Goal: Information Seeking & Learning: Find contact information

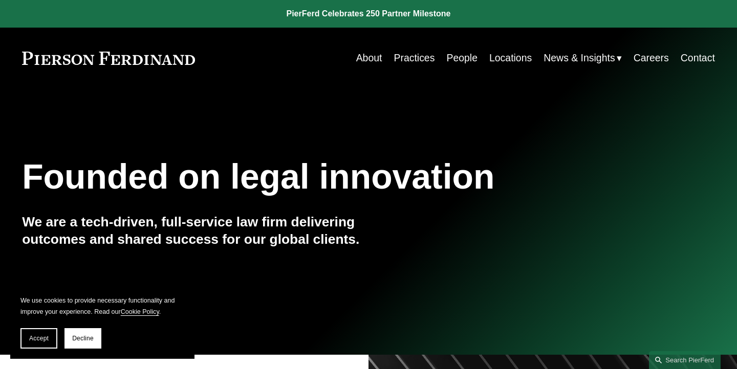
click at [456, 58] on link "People" at bounding box center [461, 58] width 31 height 20
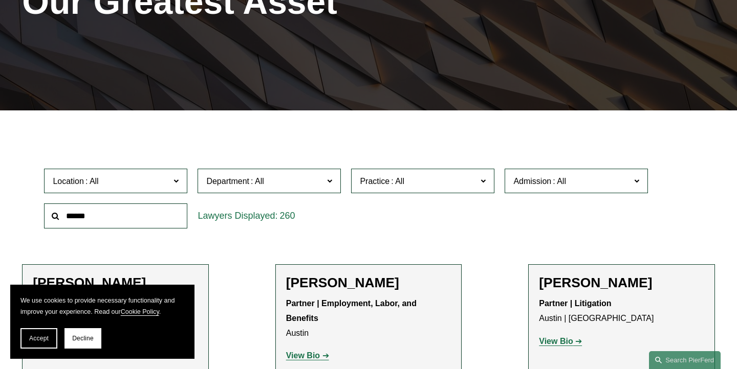
scroll to position [221, 0]
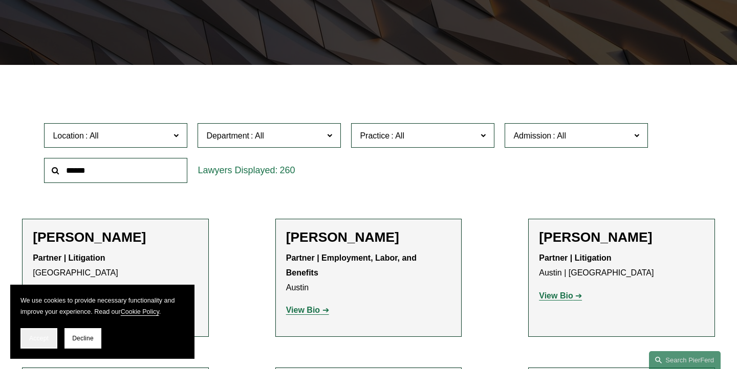
click at [41, 341] on span "Accept" at bounding box center [38, 338] width 19 height 7
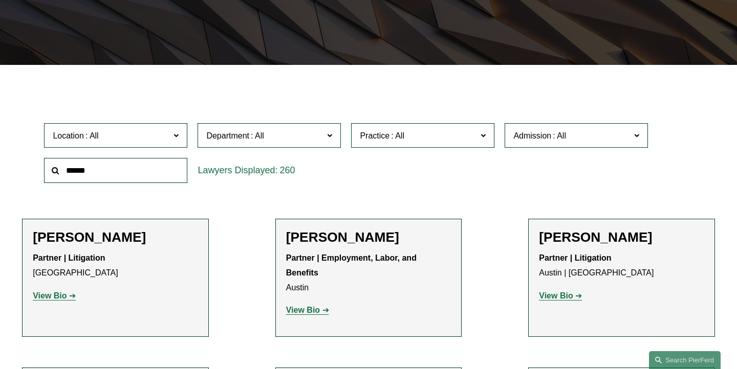
click at [127, 180] on input "text" at bounding box center [115, 170] width 143 height 25
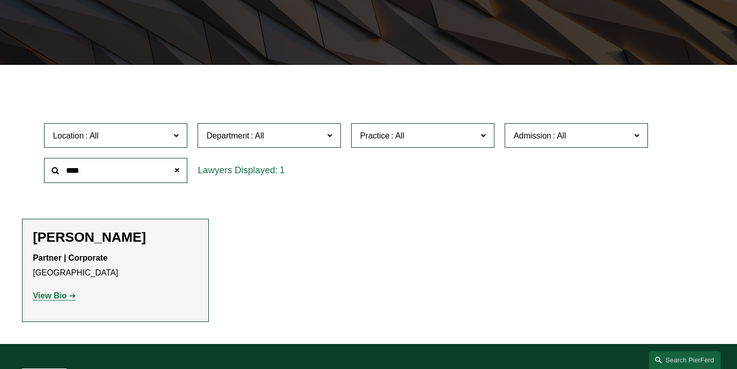
type input "****"
click at [61, 292] on strong "View Bio" at bounding box center [50, 296] width 34 height 9
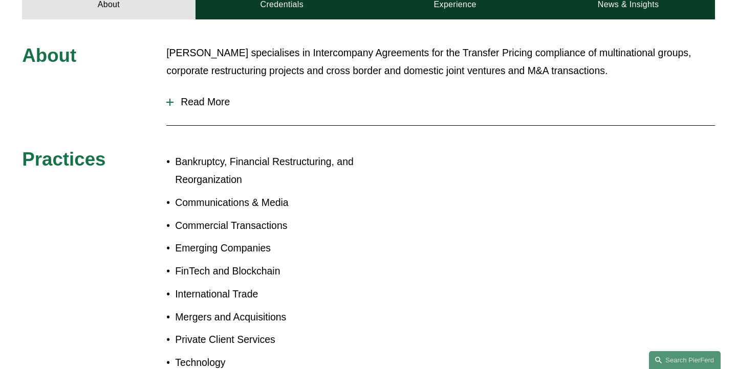
scroll to position [310, 0]
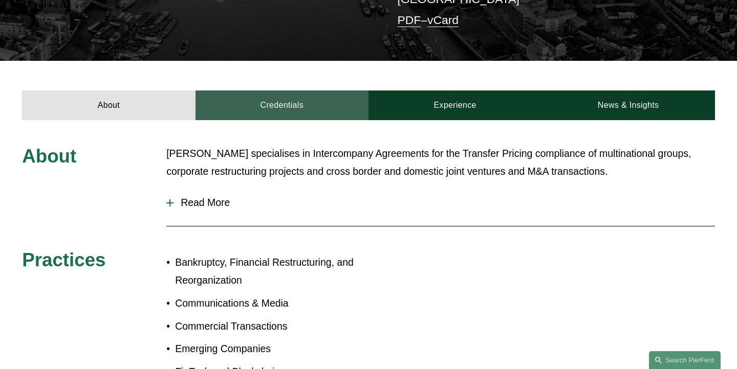
click at [296, 96] on link "Credentials" at bounding box center [281, 106] width 173 height 30
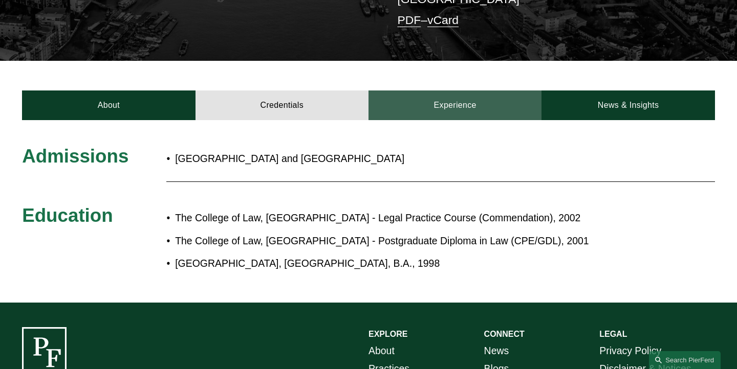
click at [505, 91] on link "Experience" at bounding box center [454, 106] width 173 height 30
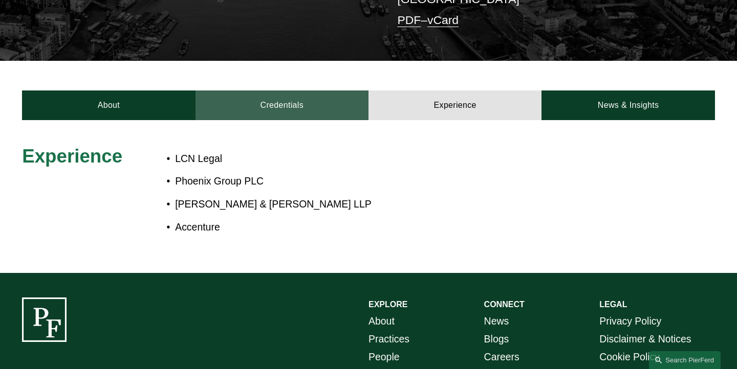
click at [321, 91] on link "Credentials" at bounding box center [281, 106] width 173 height 30
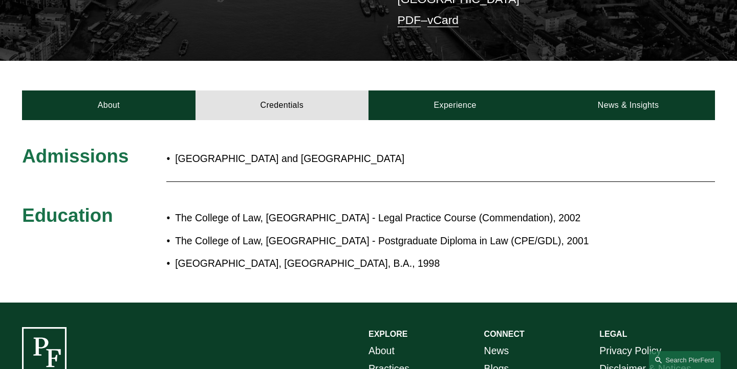
click at [120, 65] on div "About Credentials Experience News & Insights" at bounding box center [368, 90] width 737 height 59
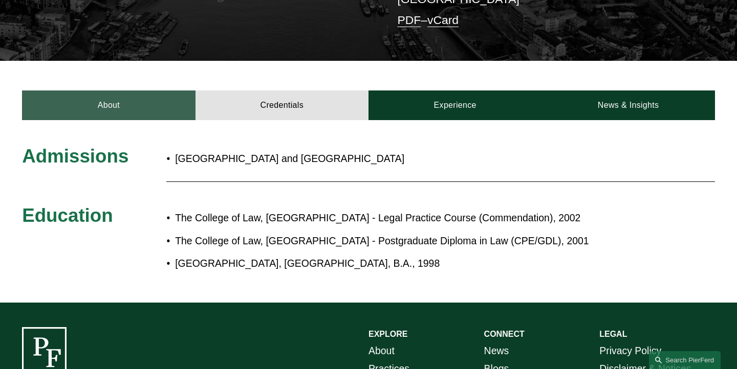
click at [134, 91] on link "About" at bounding box center [108, 106] width 173 height 30
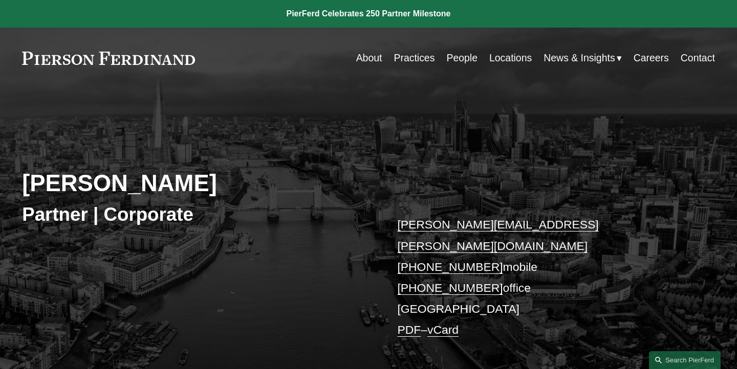
scroll to position [-3, 0]
